Goal: Task Accomplishment & Management: Manage account settings

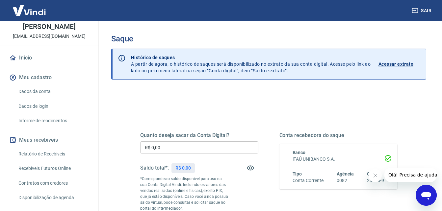
scroll to position [99, 0]
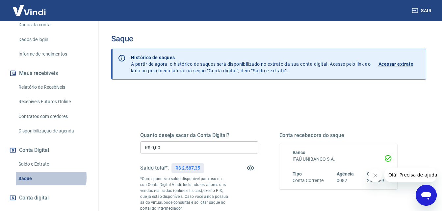
click at [24, 178] on link "Saque" at bounding box center [53, 178] width 75 height 13
click at [374, 177] on icon "Fechar mensagem da empresa" at bounding box center [374, 175] width 5 height 5
